Goal: Check status: Check status

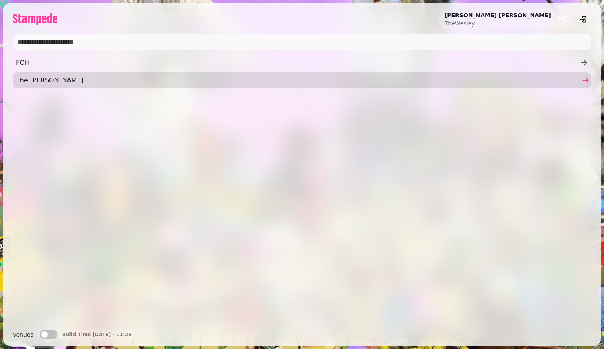
click at [274, 87] on link "The [PERSON_NAME]" at bounding box center [302, 80] width 578 height 16
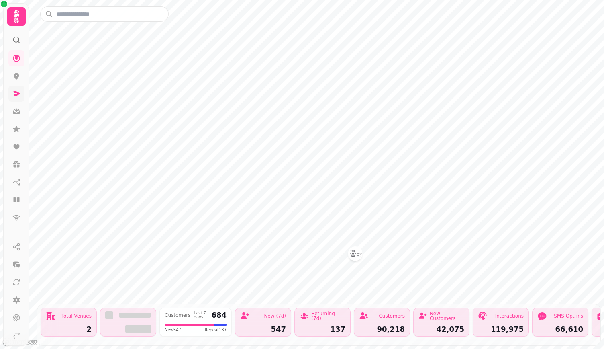
click at [19, 99] on link at bounding box center [16, 94] width 16 height 16
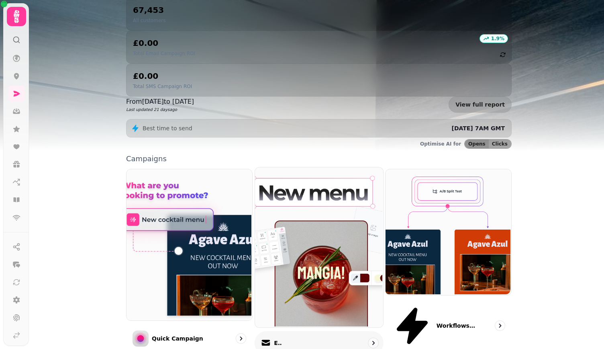
scroll to position [119, 0]
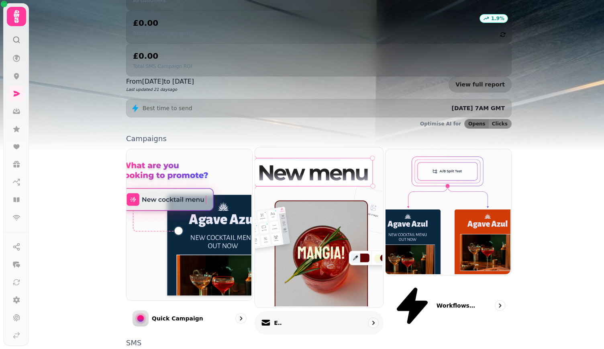
click at [341, 311] on div "Email" at bounding box center [319, 323] width 129 height 24
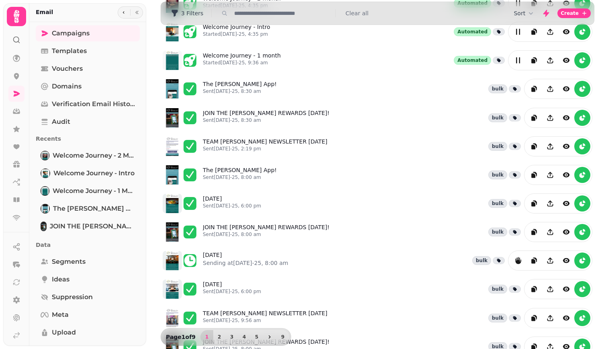
scroll to position [66, 0]
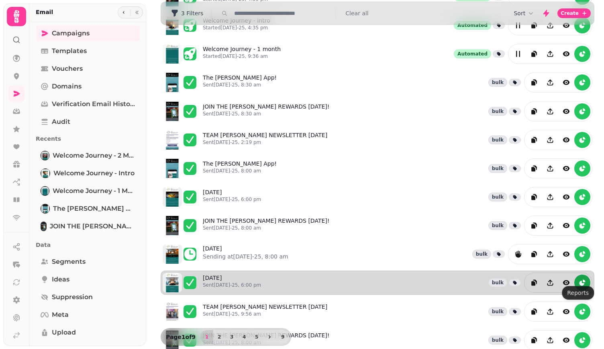
click at [578, 278] on icon "reports" at bounding box center [582, 282] width 8 height 8
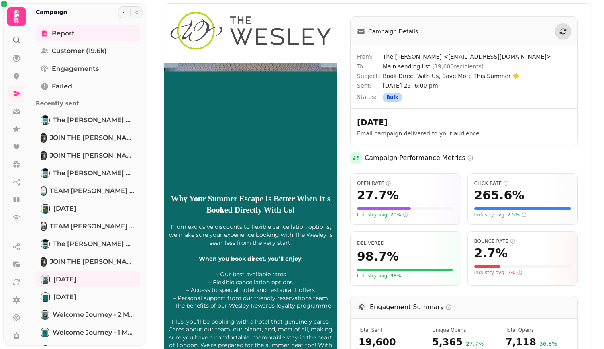
click at [127, 13] on div at bounding box center [130, 12] width 25 height 12
click at [123, 12] on icon "button" at bounding box center [124, 12] width 2 height 2
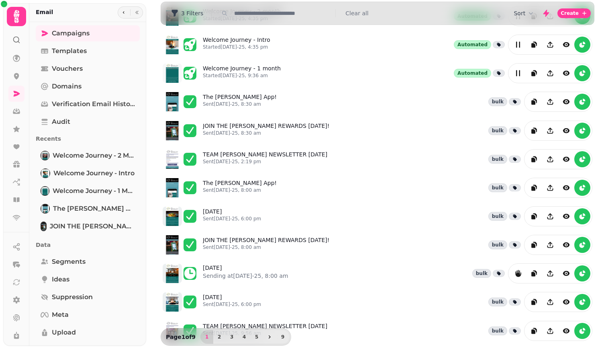
scroll to position [49, 0]
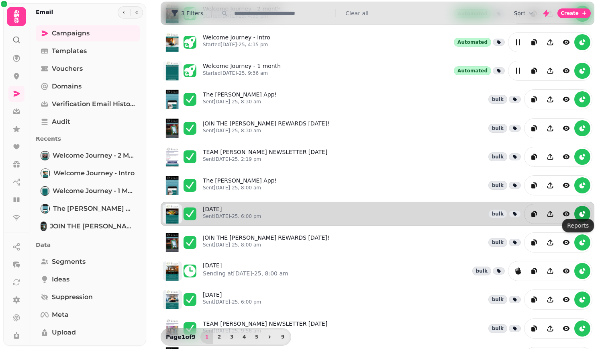
click at [579, 212] on icon "reports" at bounding box center [581, 214] width 5 height 5
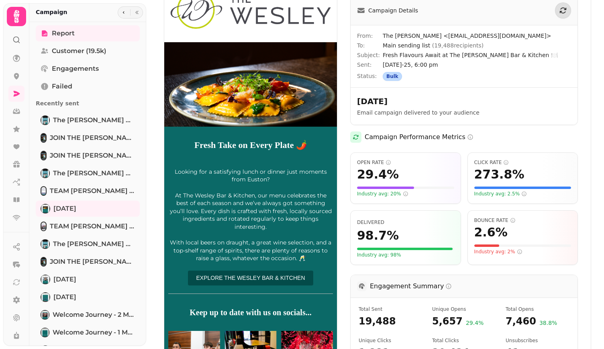
scroll to position [15, 0]
